Goal: Task Accomplishment & Management: Use online tool/utility

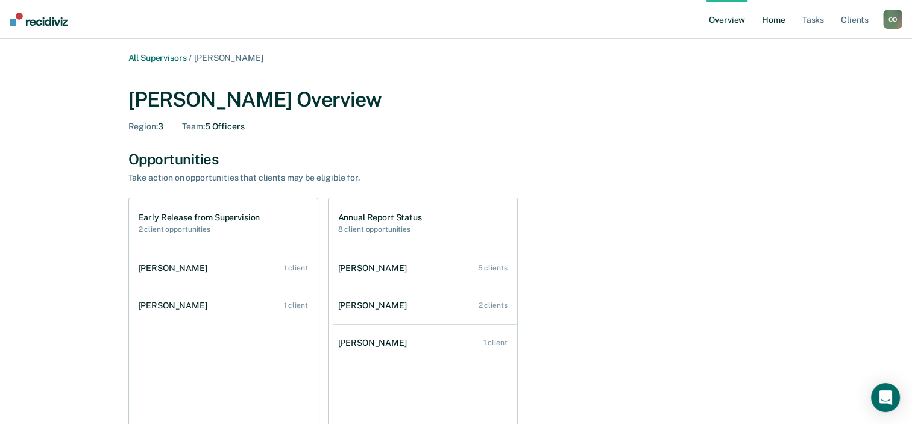
click at [772, 20] on link "Home" at bounding box center [773, 19] width 28 height 39
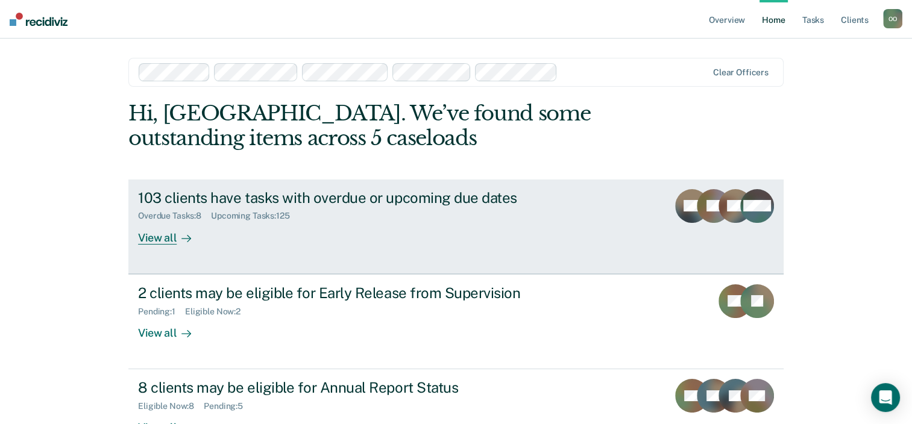
click at [143, 239] on div "View all" at bounding box center [171, 232] width 67 height 23
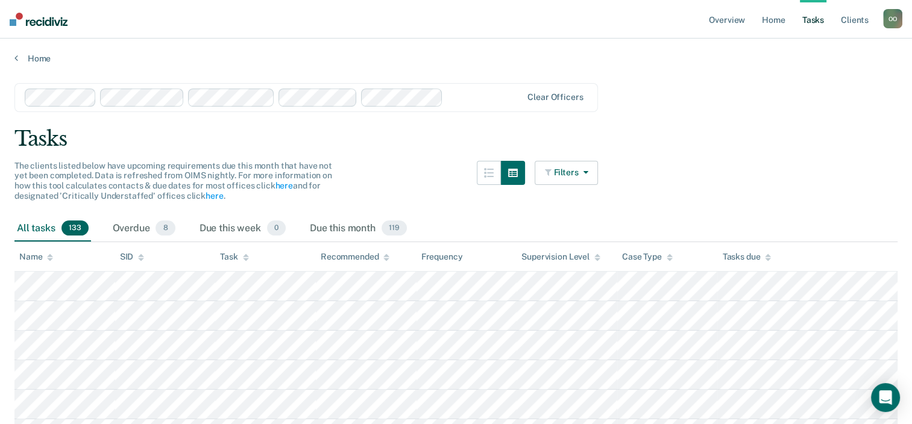
click at [568, 174] on button "Filters" at bounding box center [566, 173] width 64 height 24
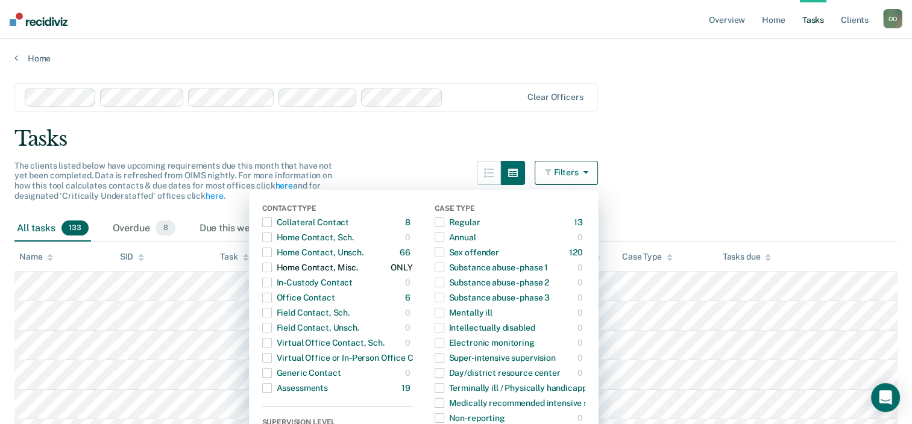
click at [272, 270] on span "button" at bounding box center [267, 268] width 10 height 10
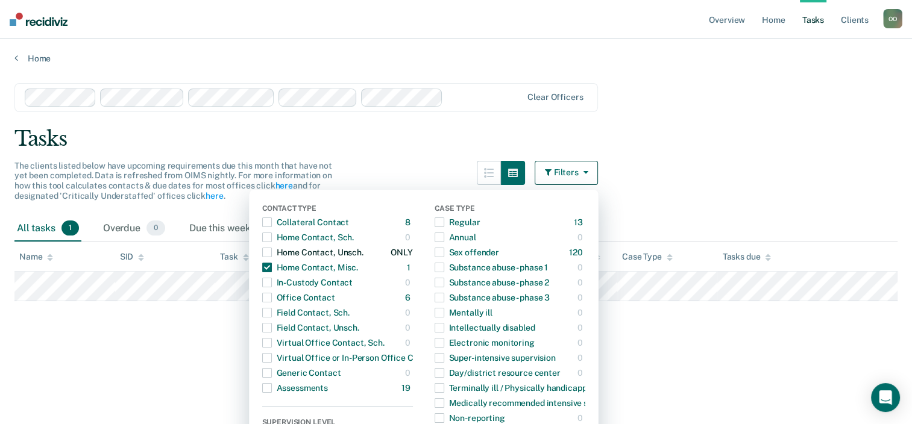
click at [271, 250] on span "button" at bounding box center [267, 253] width 10 height 10
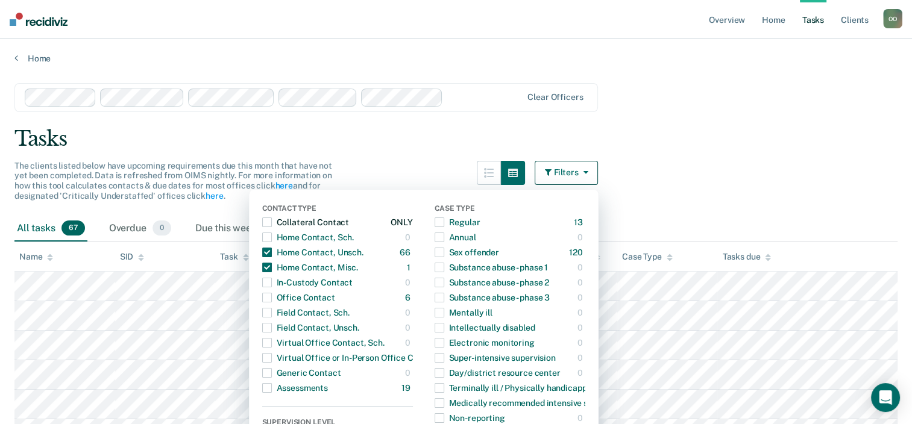
click at [272, 226] on span "button" at bounding box center [267, 223] width 10 height 10
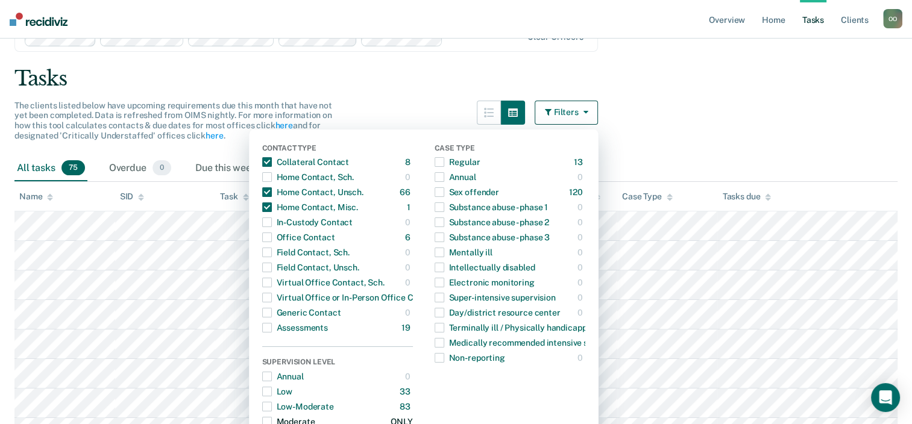
scroll to position [64, 0]
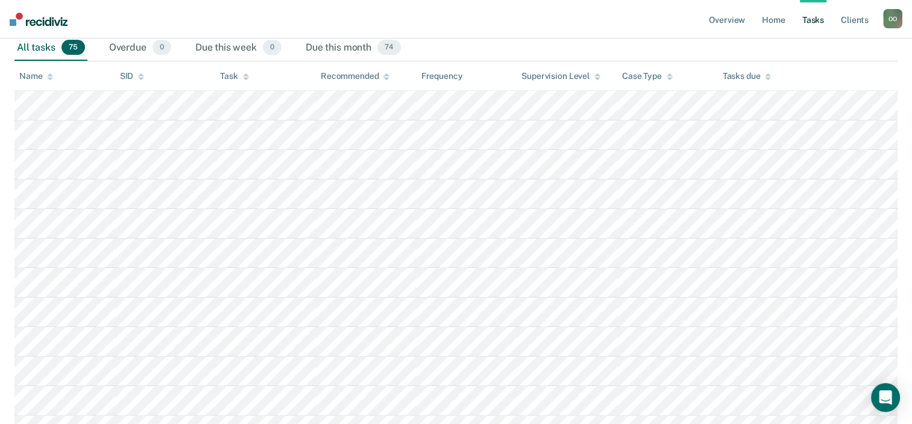
scroll to position [0, 0]
